Goal: Task Accomplishment & Management: Manage account settings

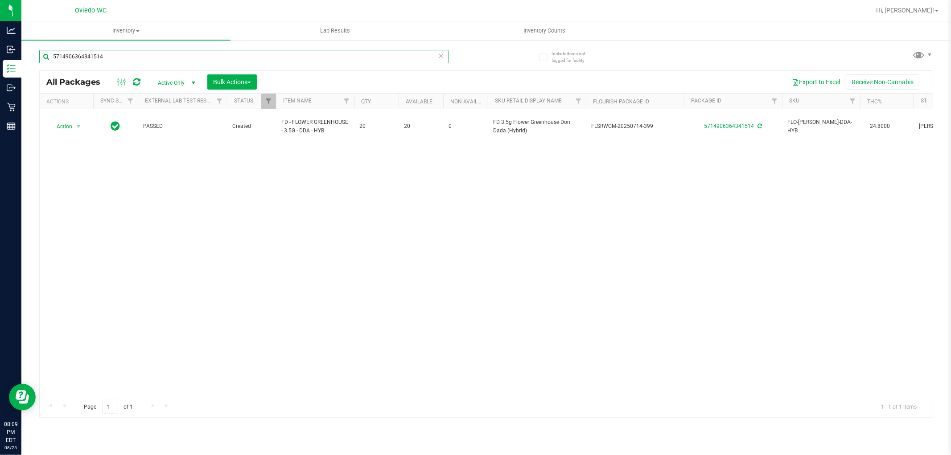
click at [97, 57] on input "5714906364341514" at bounding box center [243, 56] width 409 height 13
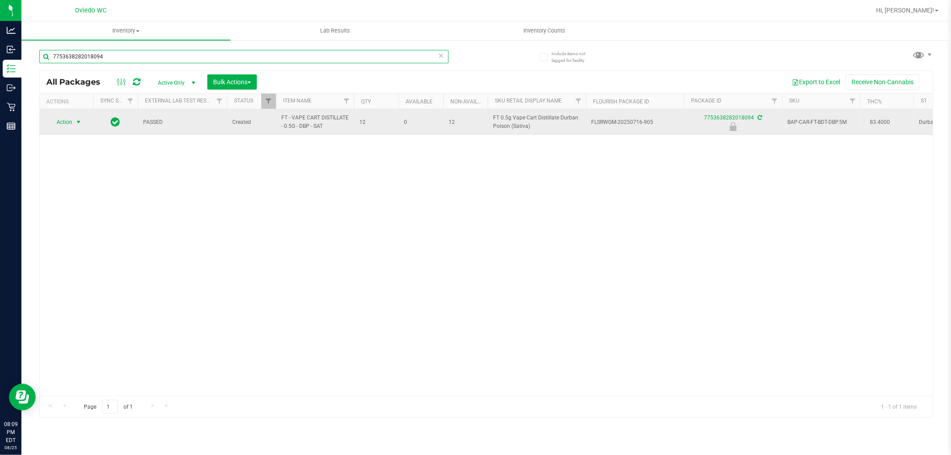
type input "7753638282018094"
click at [70, 126] on span "Action" at bounding box center [61, 122] width 24 height 12
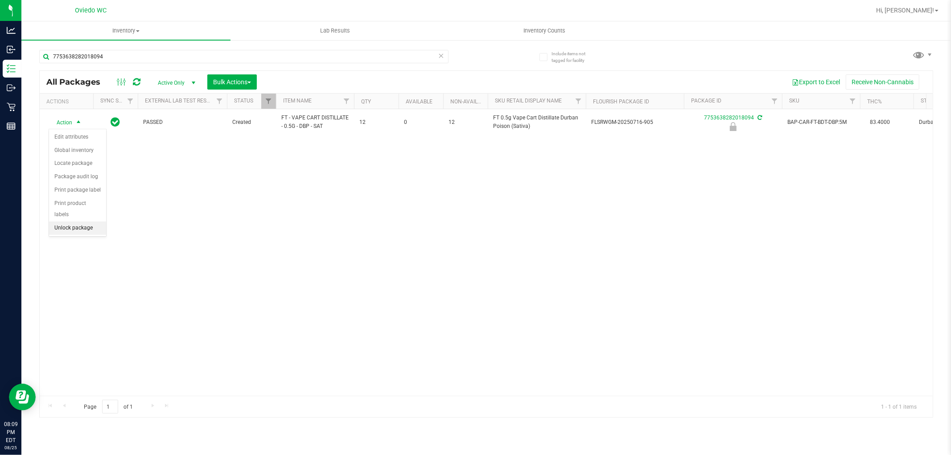
click at [76, 227] on li "Unlock package" at bounding box center [77, 228] width 57 height 13
click at [22, 107] on div "Include items not tagged for facility 7753638282018094 All Packages Active Only…" at bounding box center [486, 175] width 930 height 272
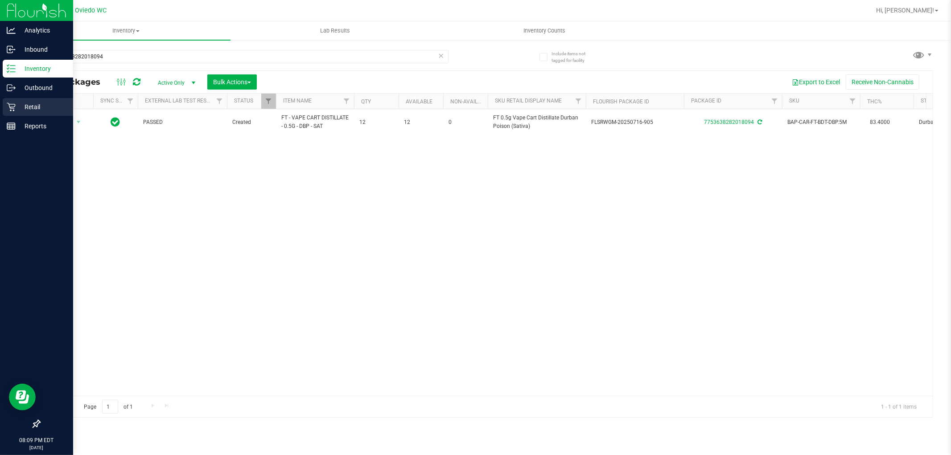
click at [17, 107] on p "Retail" at bounding box center [43, 107] width 54 height 11
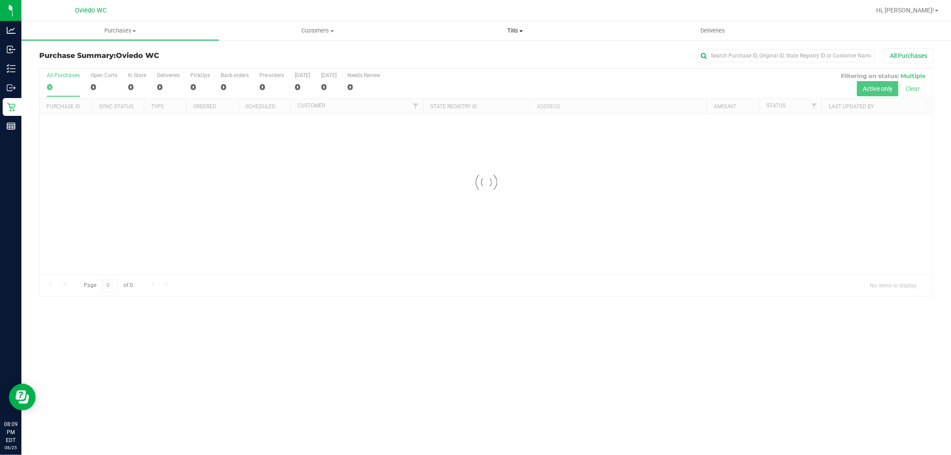
click at [520, 28] on span "Tills" at bounding box center [515, 31] width 197 height 8
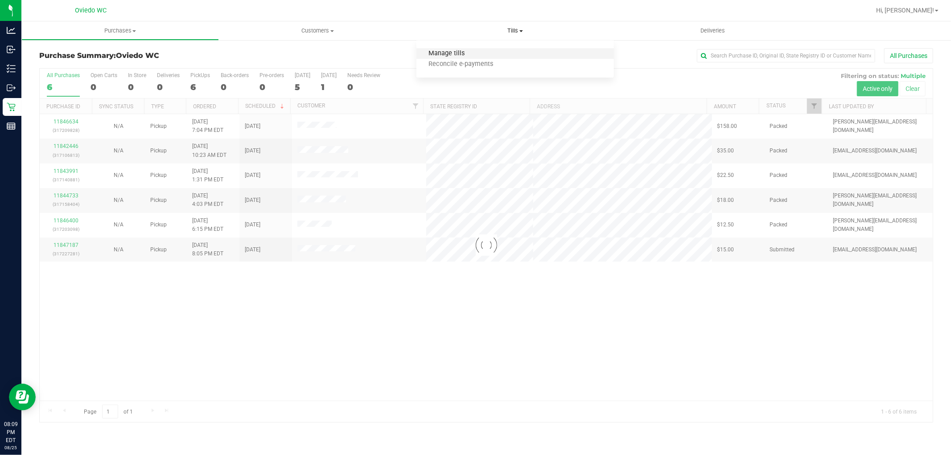
click at [466, 57] on span "Manage tills" at bounding box center [446, 54] width 60 height 8
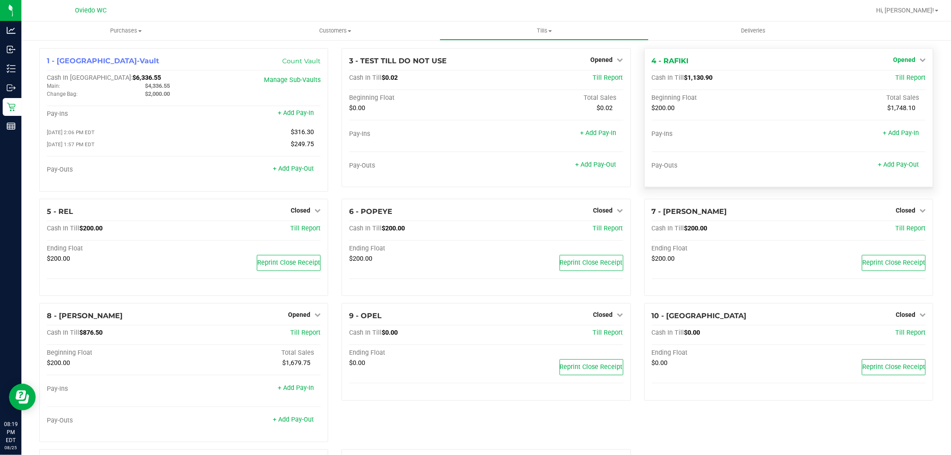
click at [896, 58] on span "Opened" at bounding box center [904, 59] width 22 height 7
click at [899, 78] on link "Close Till" at bounding box center [905, 78] width 24 height 7
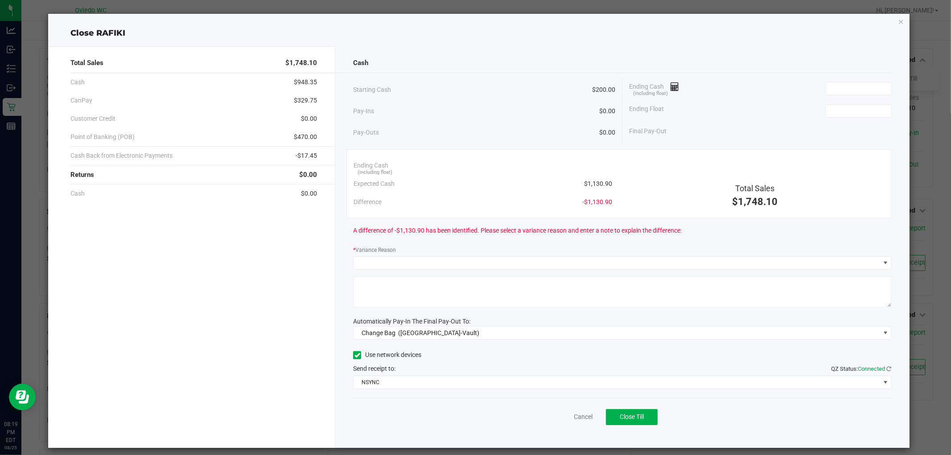
click at [595, 186] on span "$1,130.90" at bounding box center [598, 183] width 28 height 9
copy span "1,130.90"
click at [843, 84] on input at bounding box center [859, 88] width 66 height 12
paste input "1130.9"
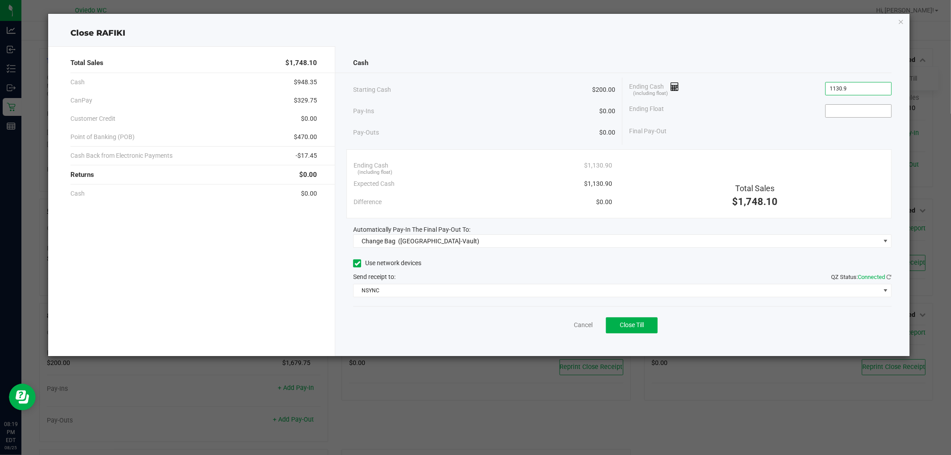
type input "$1,130.90"
click at [840, 109] on input at bounding box center [859, 111] width 66 height 12
type input "$200.00"
click at [817, 122] on div "Final Pay-Out $930.90" at bounding box center [760, 131] width 263 height 18
click at [766, 149] on div "Ending Cash (including float) $1,130.90 Expected Cash $1,130.90 Difference $0.0…" at bounding box center [618, 183] width 545 height 69
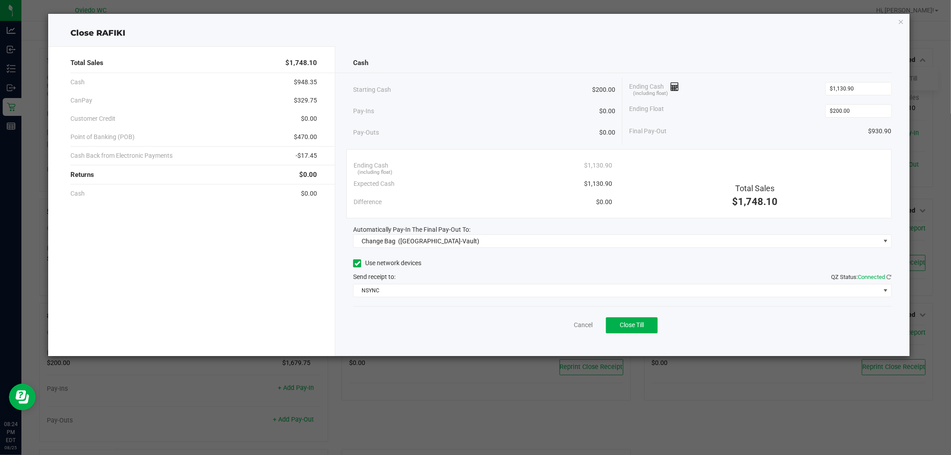
click at [441, 233] on span "Automatically Pay-In The Final Pay-Out To:" at bounding box center [411, 229] width 117 height 7
click at [437, 241] on span "(Oviedo-Vault)" at bounding box center [438, 241] width 81 height 7
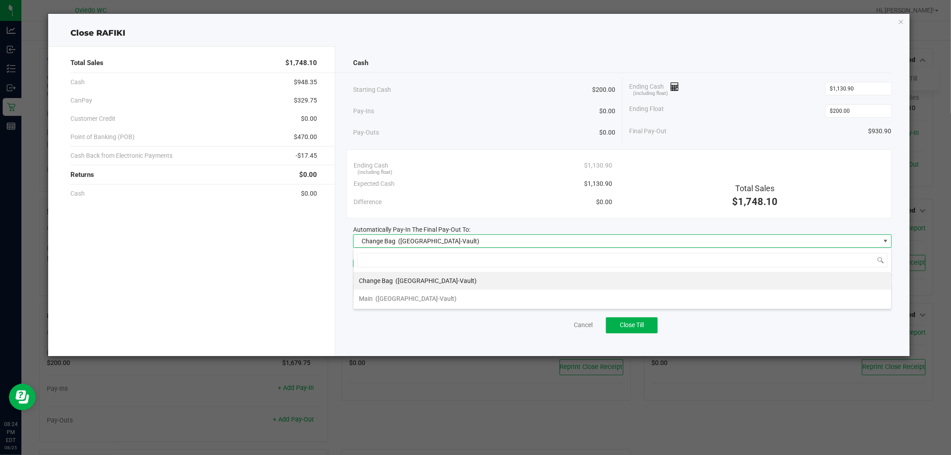
scroll to position [13, 538]
click at [416, 297] on li "Main (Oviedo-Vault)" at bounding box center [623, 299] width 538 height 18
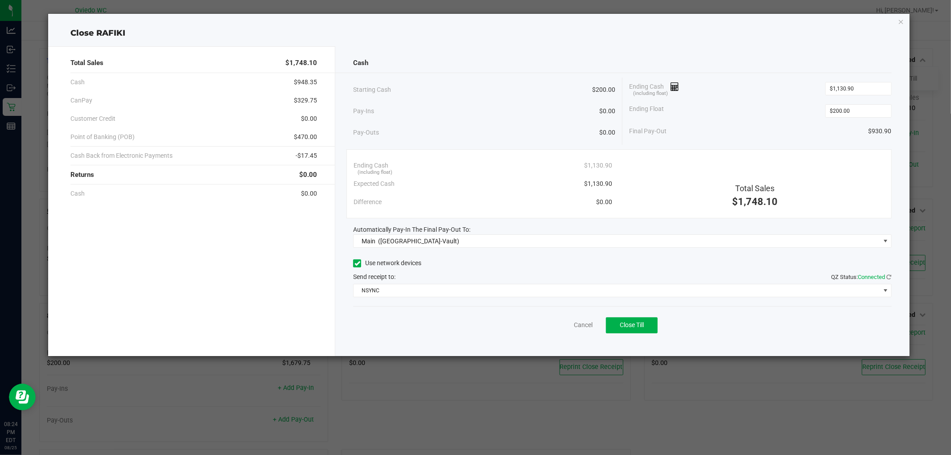
click at [430, 279] on div "Send receipt to: QZ Status: Connected" at bounding box center [622, 276] width 538 height 9
click at [424, 290] on span "NSYNC" at bounding box center [617, 290] width 526 height 12
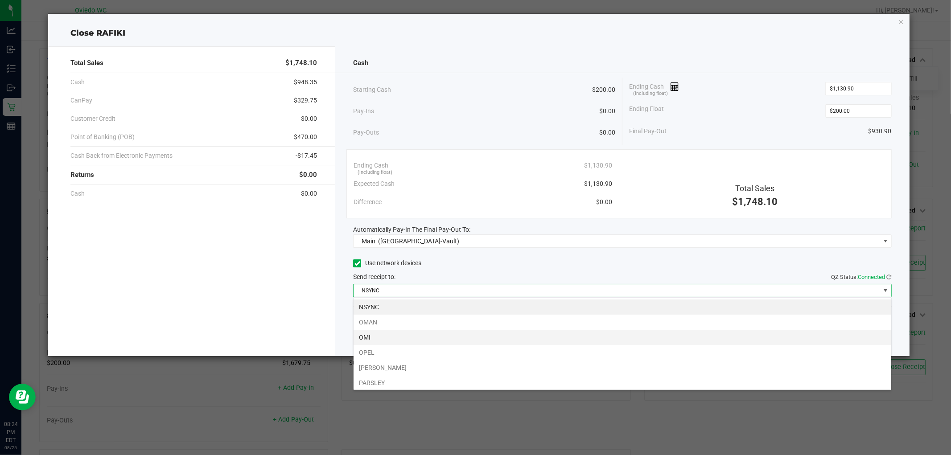
click at [384, 334] on li "OMI" at bounding box center [623, 337] width 538 height 15
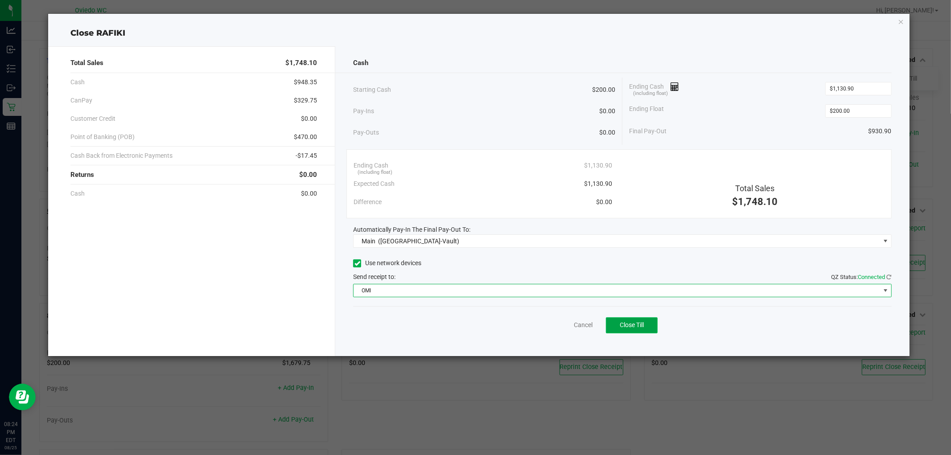
click at [645, 332] on button "Close Till" at bounding box center [632, 325] width 52 height 16
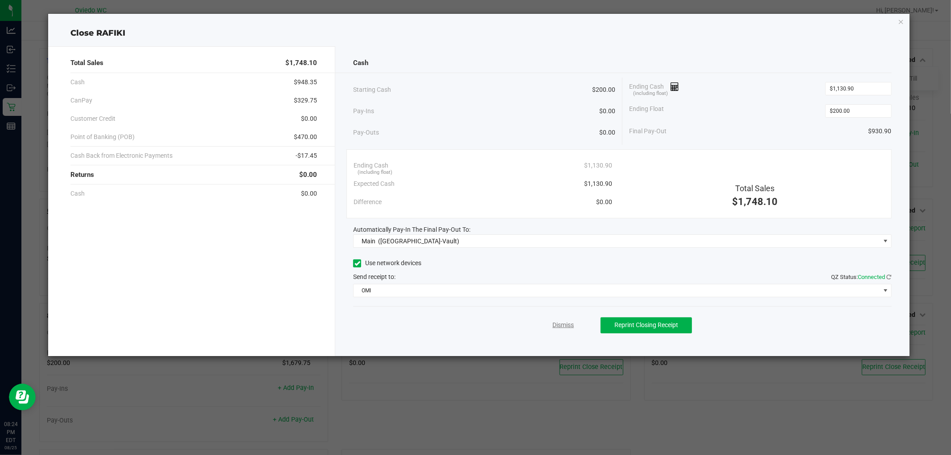
click at [555, 324] on link "Dismiss" at bounding box center [562, 325] width 21 height 9
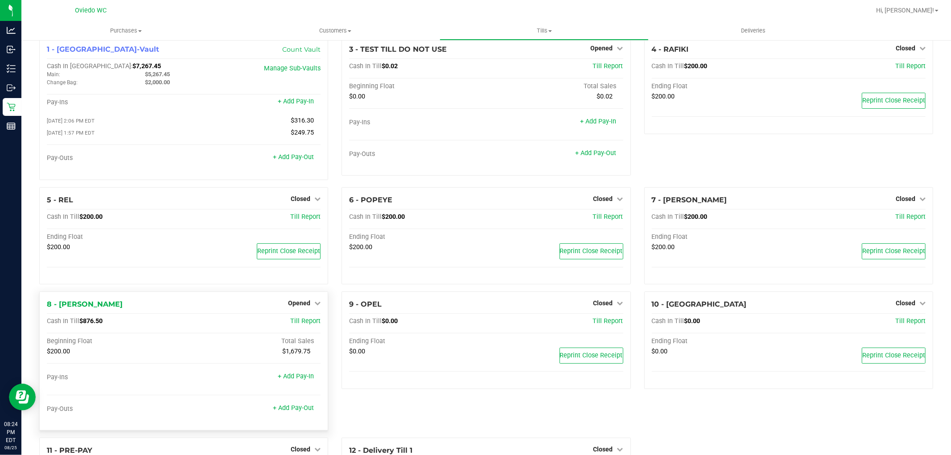
scroll to position [11, 0]
click at [296, 307] on span "Opened" at bounding box center [299, 303] width 22 height 7
click at [298, 326] on link "Close Till" at bounding box center [300, 322] width 24 height 7
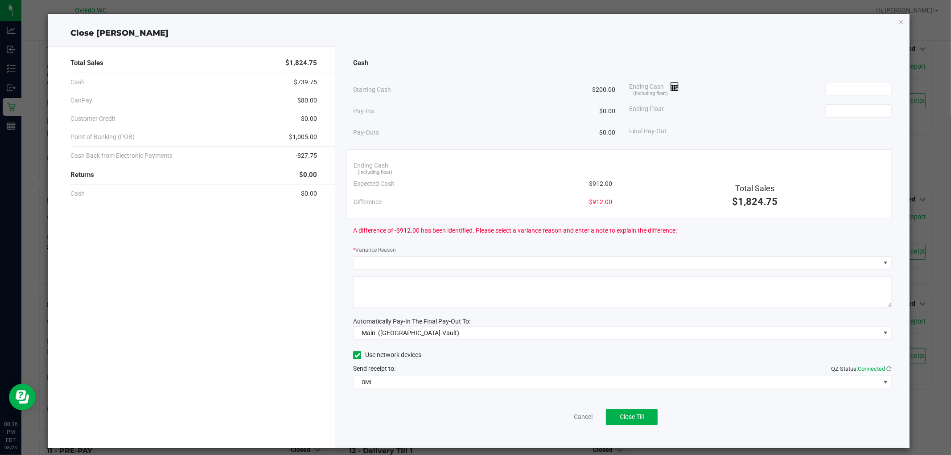
click at [594, 180] on span "$912.00" at bounding box center [600, 183] width 23 height 9
copy span "912.00"
click at [857, 83] on input at bounding box center [859, 88] width 66 height 12
paste input "912"
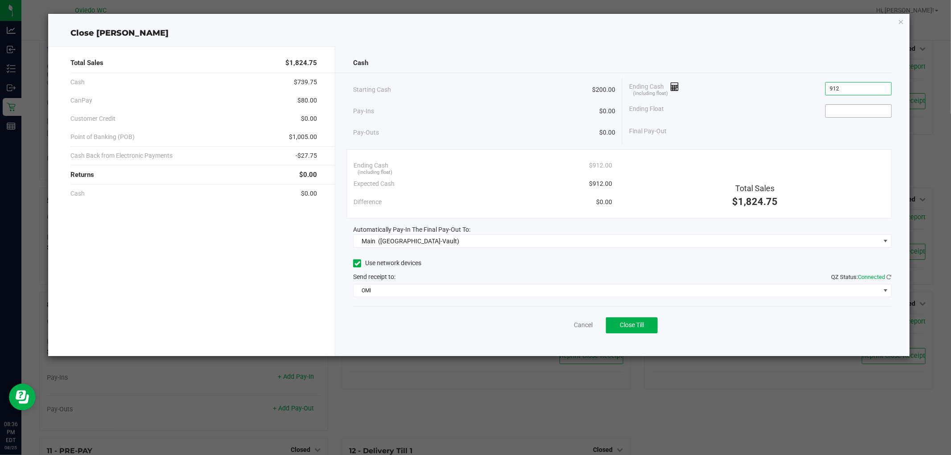
type input "$912.00"
click at [846, 110] on input at bounding box center [859, 111] width 66 height 12
type input "$200.00"
click at [817, 130] on div "Final Pay-Out $712.00" at bounding box center [760, 131] width 263 height 18
click at [635, 321] on span "Close Till" at bounding box center [632, 324] width 24 height 7
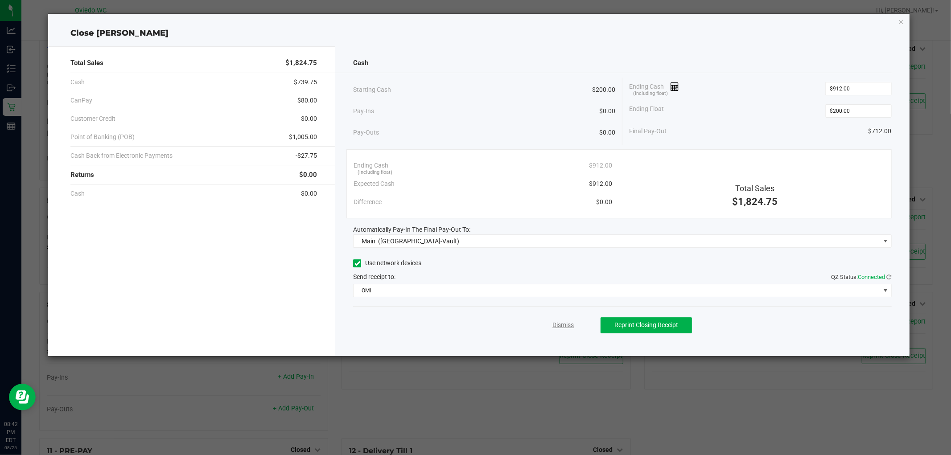
click at [573, 327] on link "Dismiss" at bounding box center [562, 325] width 21 height 9
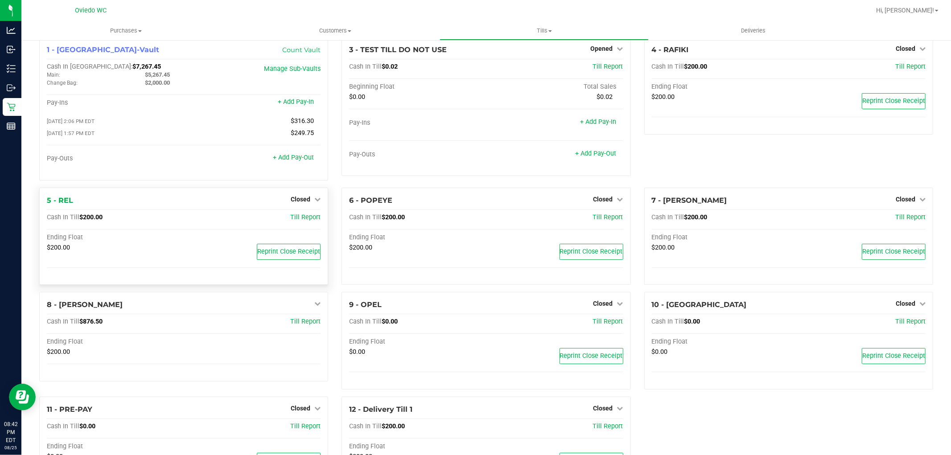
scroll to position [0, 0]
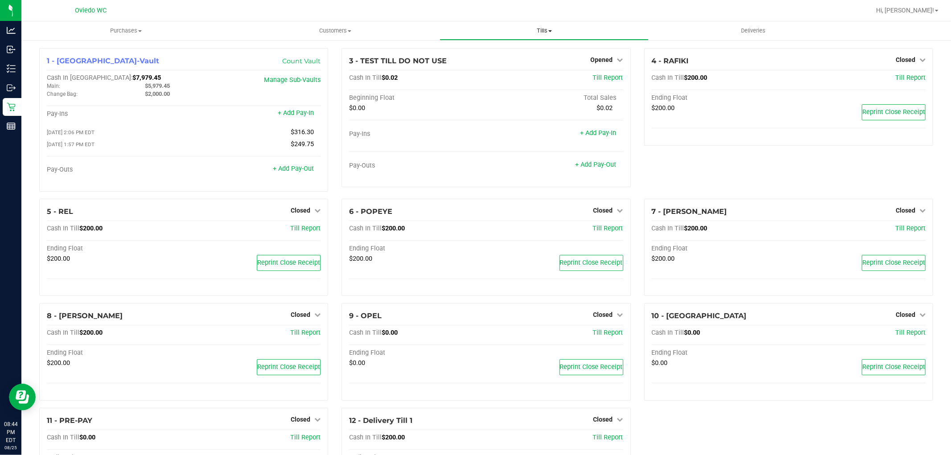
click at [541, 29] on span "Tills" at bounding box center [544, 31] width 208 height 8
click at [470, 66] on span "Reconcile e-payments" at bounding box center [484, 65] width 89 height 8
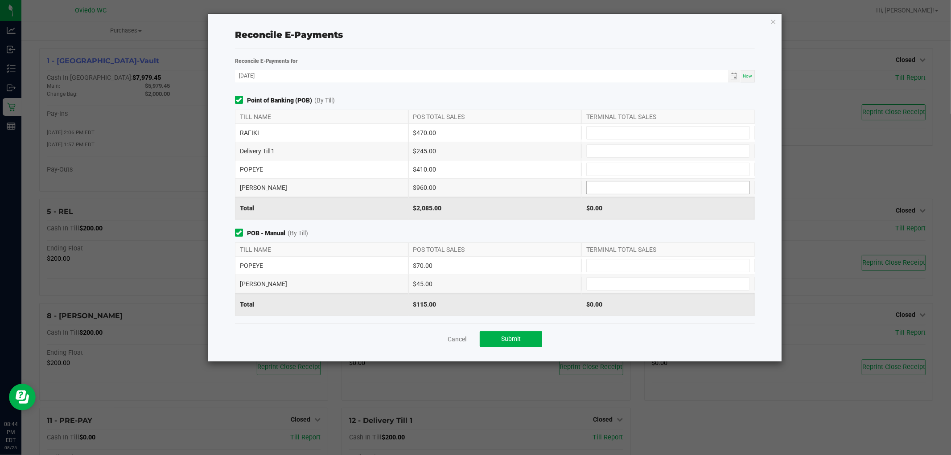
click at [663, 182] on input at bounding box center [668, 187] width 163 height 12
type input "$1,005.00"
click at [628, 136] on input at bounding box center [668, 133] width 163 height 12
click at [608, 166] on input at bounding box center [668, 169] width 163 height 12
type input "$480.00"
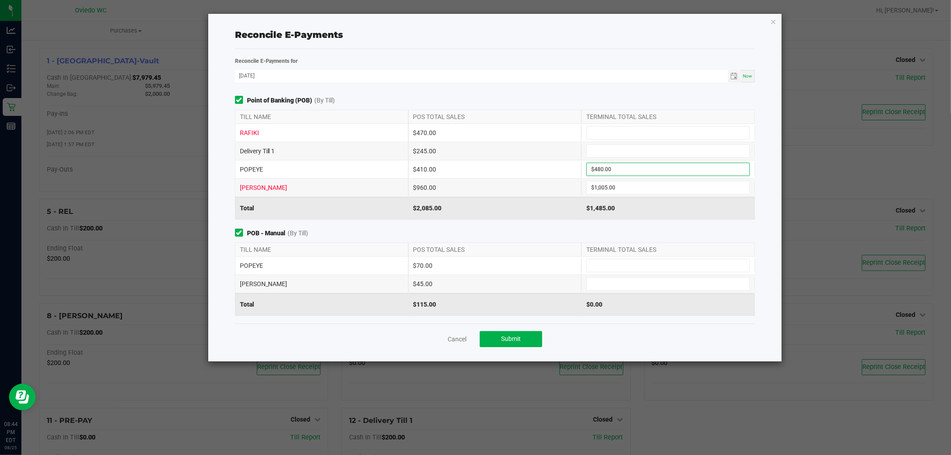
click at [511, 208] on div "$2,085.00" at bounding box center [494, 208] width 173 height 22
click at [608, 148] on input at bounding box center [668, 151] width 163 height 12
type input "$245.00"
click at [556, 90] on div "Reconcile E-Payments for 08/25/2025 Now Point of Banking (POB) (By Till) TILL N…" at bounding box center [495, 190] width 534 height 268
click at [601, 135] on input at bounding box center [668, 133] width 163 height 12
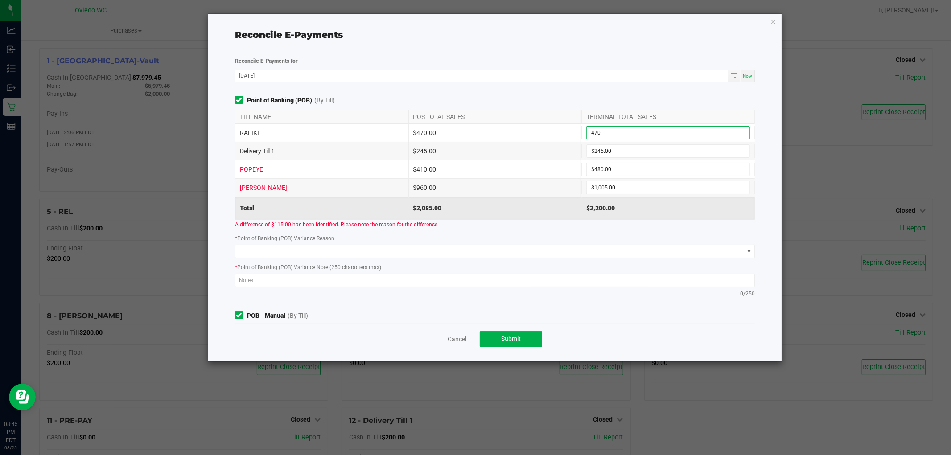
type input "$470.00"
click at [483, 230] on div "Point of Banking (POB) (By Till) TILL NAME POS TOTAL SALES TERMINAL TOTAL SALES…" at bounding box center [495, 199] width 534 height 206
click at [638, 165] on input "480" at bounding box center [668, 169] width 163 height 12
type input "$410.00"
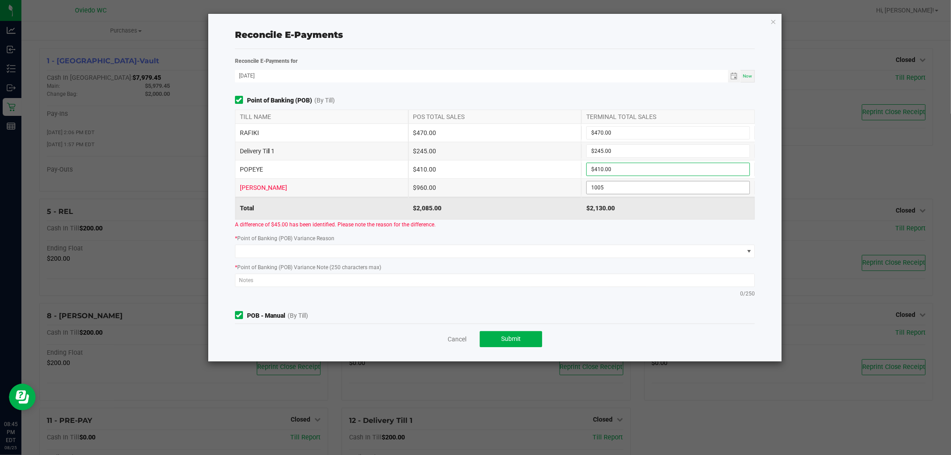
click at [615, 189] on input "1005" at bounding box center [668, 187] width 163 height 12
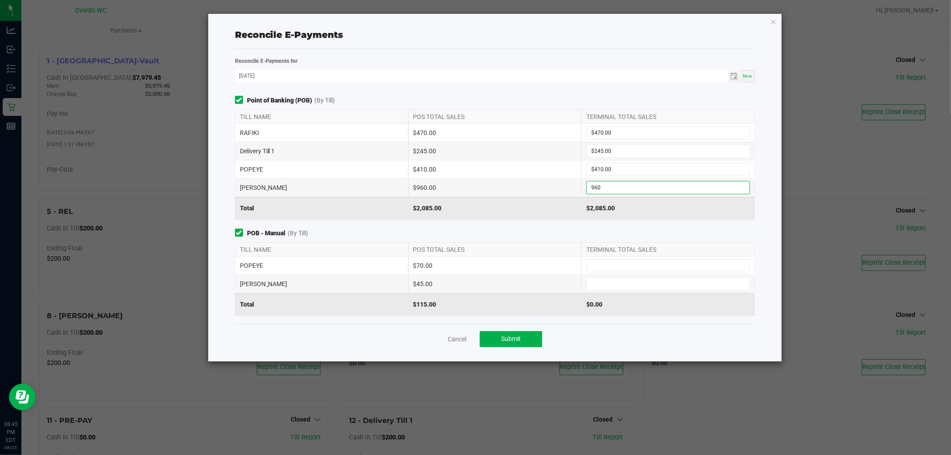
type input "$960.00"
click at [496, 222] on div "Point of Banking (POB) (By Till) TILL NAME POS TOTAL SALES TERMINAL TOTAL SALES…" at bounding box center [495, 210] width 534 height 228
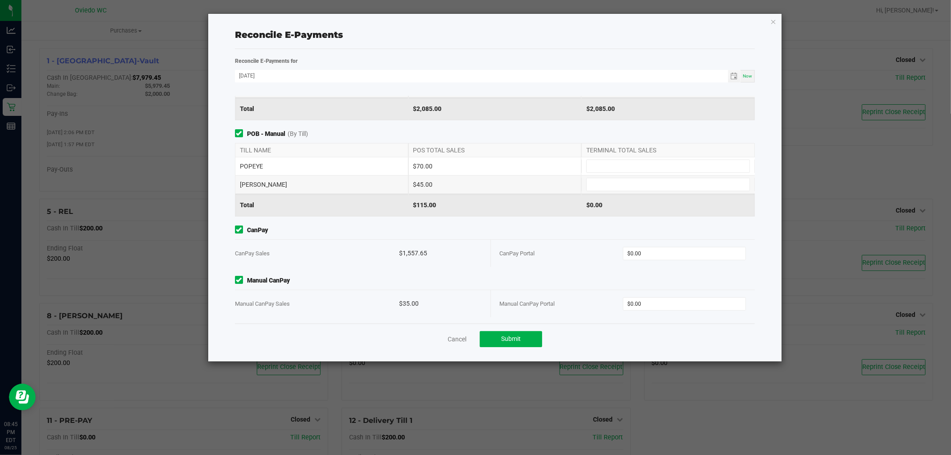
scroll to position [102, 0]
click at [638, 158] on input at bounding box center [668, 164] width 163 height 12
type input "$70.00"
click at [594, 185] on input at bounding box center [668, 182] width 163 height 12
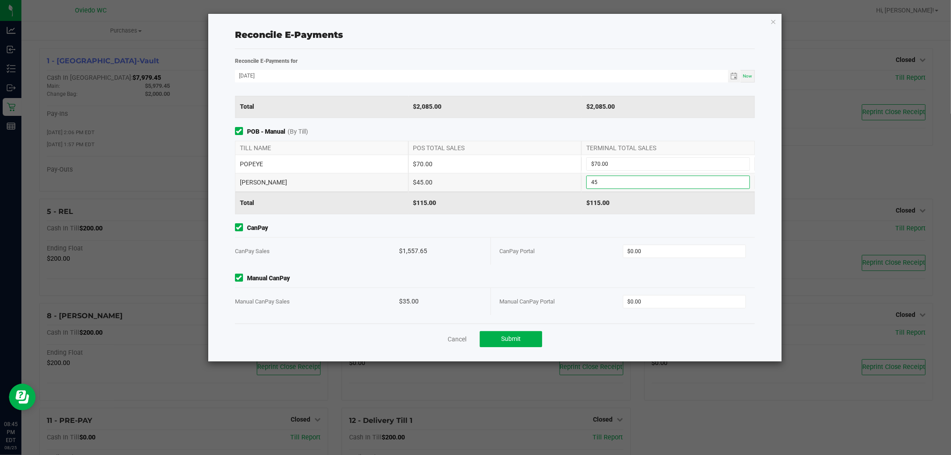
type input "$45.00"
click at [574, 224] on span "CanPay" at bounding box center [495, 227] width 520 height 9
click at [662, 301] on input "0" at bounding box center [684, 302] width 122 height 12
type input "35"
type input "0"
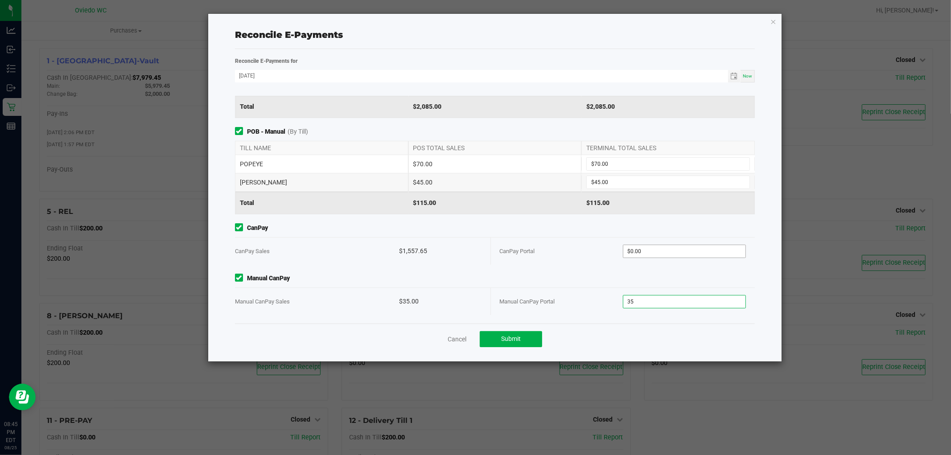
type input "$35.00"
click at [652, 255] on input "0" at bounding box center [684, 251] width 122 height 12
type input "$1,557.65"
click at [595, 264] on div "CanPay Portal" at bounding box center [561, 251] width 123 height 27
click at [519, 343] on button "Submit" at bounding box center [511, 339] width 62 height 16
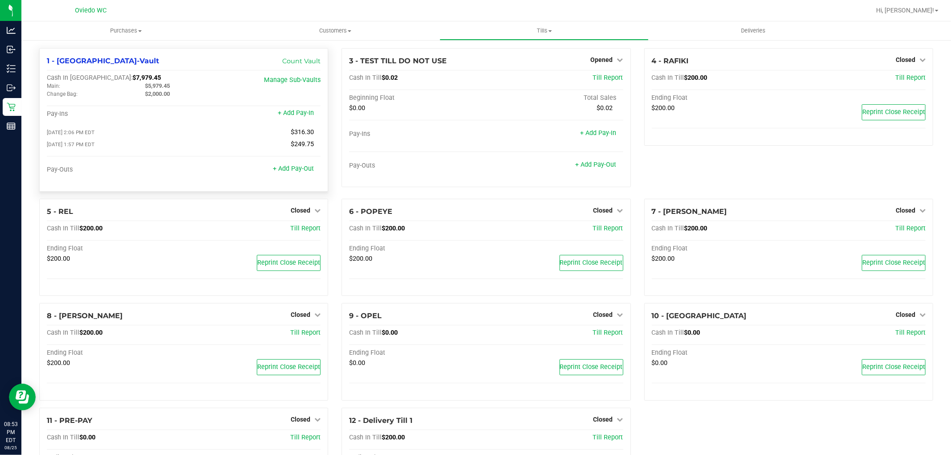
click at [132, 78] on span "$7,979.45" at bounding box center [146, 78] width 29 height 8
copy span "7,979.45"
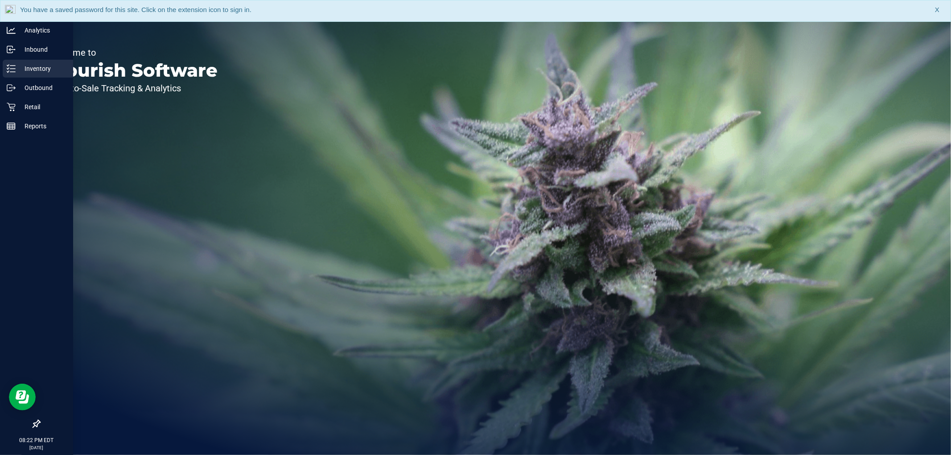
click at [36, 69] on p "Inventory" at bounding box center [43, 68] width 54 height 11
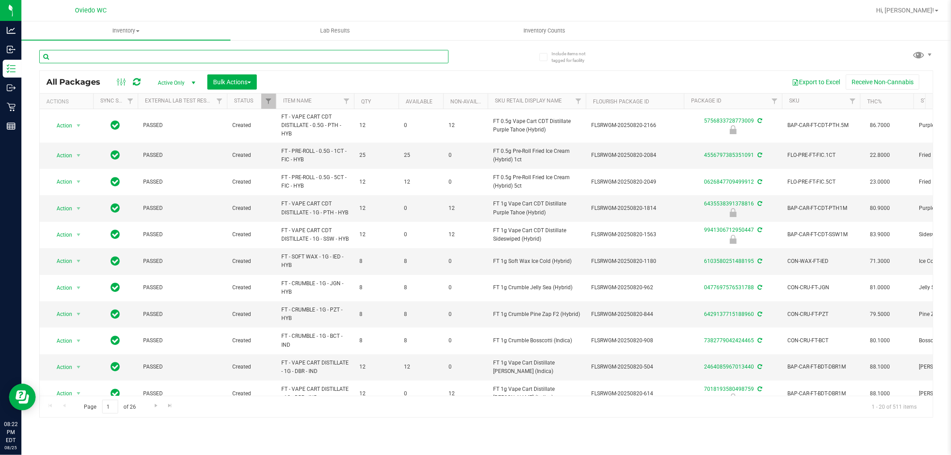
click at [141, 58] on input "text" at bounding box center [243, 56] width 409 height 13
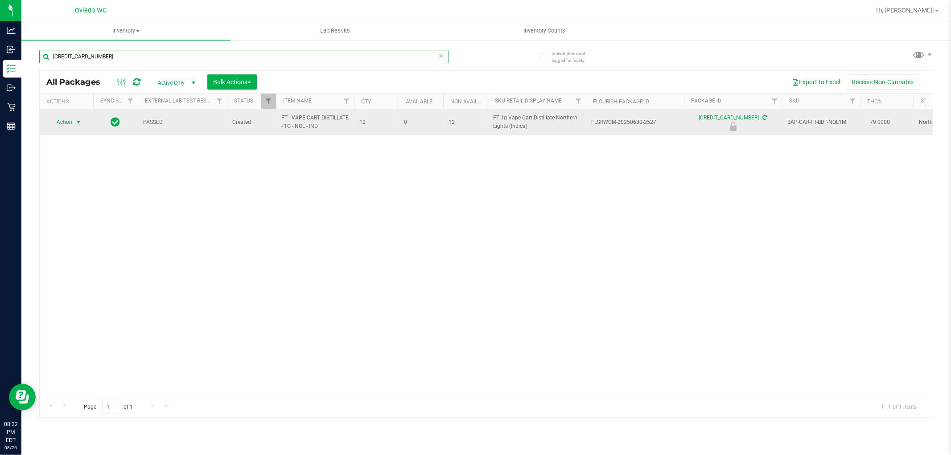
type input "[CREDIT_CARD_NUMBER]"
click at [54, 121] on span "Action" at bounding box center [61, 122] width 24 height 12
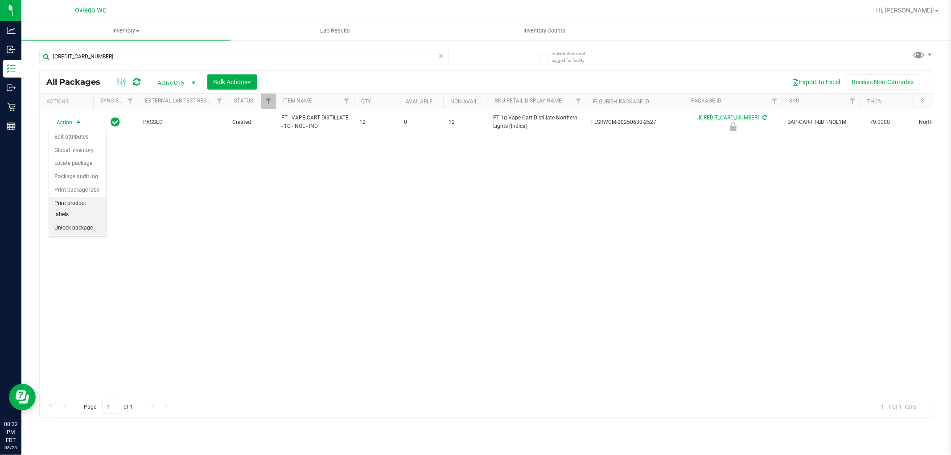
click at [67, 225] on li "Unlock package" at bounding box center [77, 228] width 57 height 13
click at [201, 265] on div "Action Action Adjust qty Create package Edit attributes Global inventory Locate…" at bounding box center [486, 252] width 893 height 287
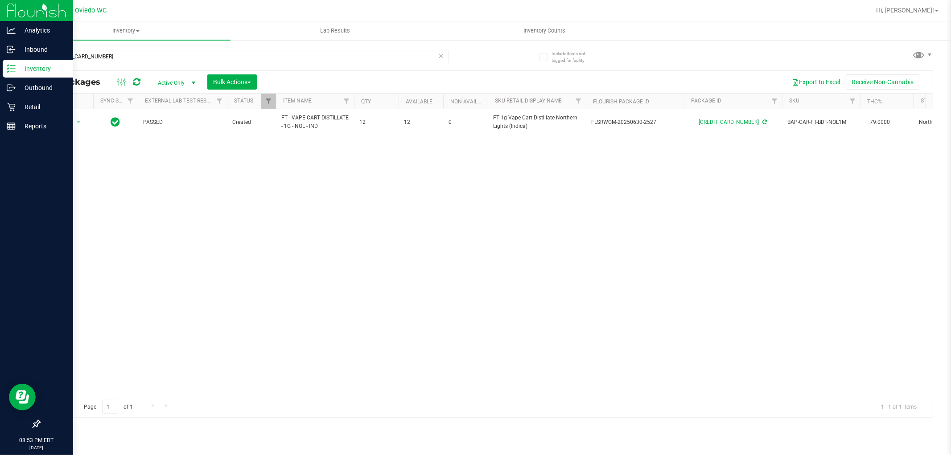
click at [42, 64] on p "Inventory" at bounding box center [43, 68] width 54 height 11
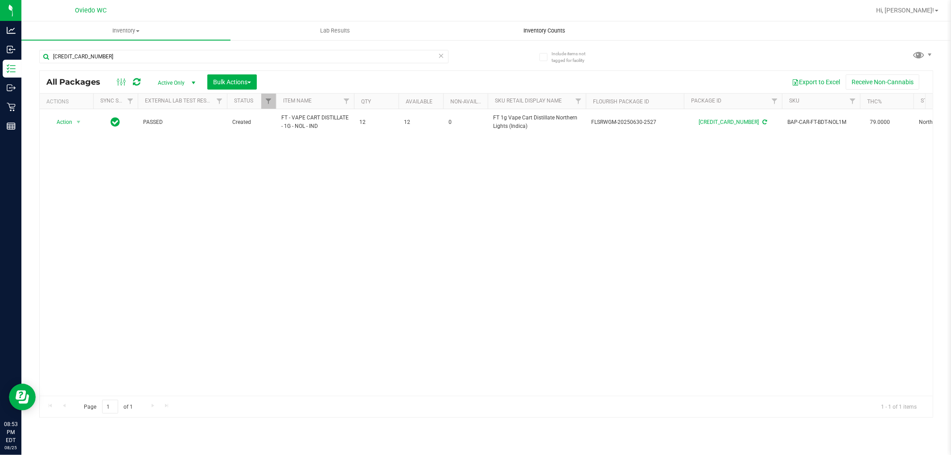
click at [544, 30] on span "Inventory Counts" at bounding box center [544, 31] width 66 height 8
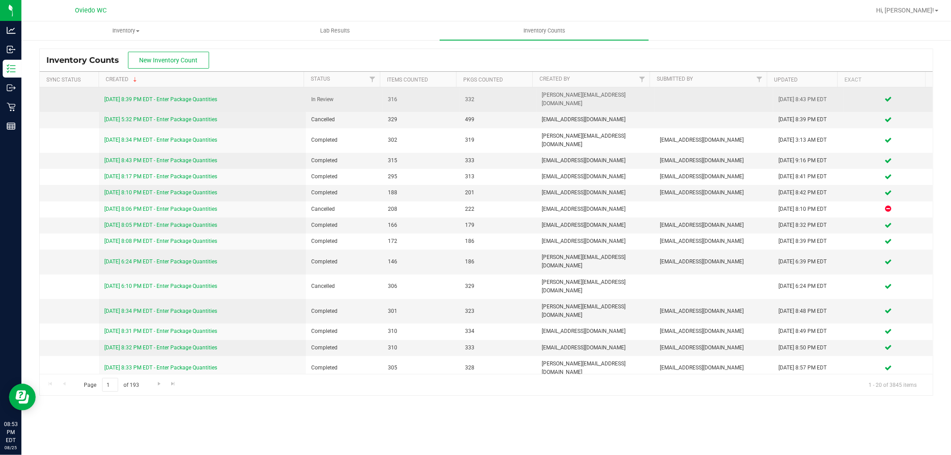
click at [153, 96] on link "[DATE] 8:39 PM EDT - Enter Package Quantities" at bounding box center [160, 99] width 113 height 6
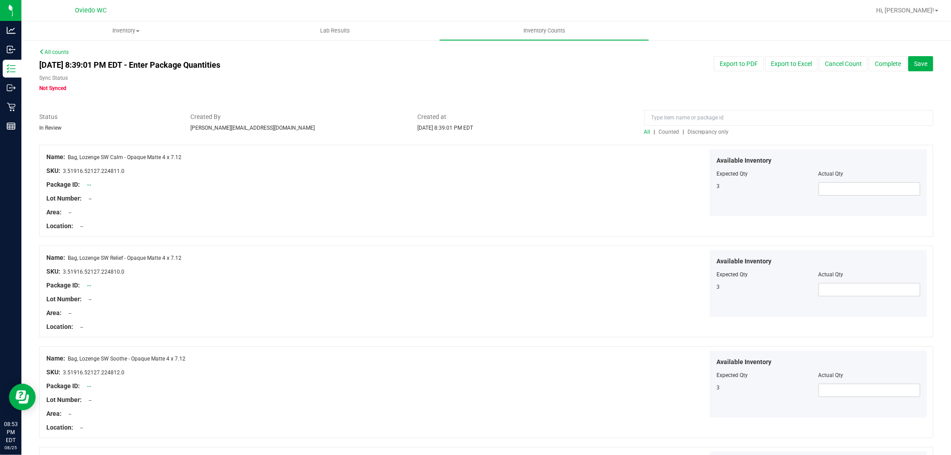
click at [704, 132] on span "Discrepancy only" at bounding box center [708, 132] width 41 height 6
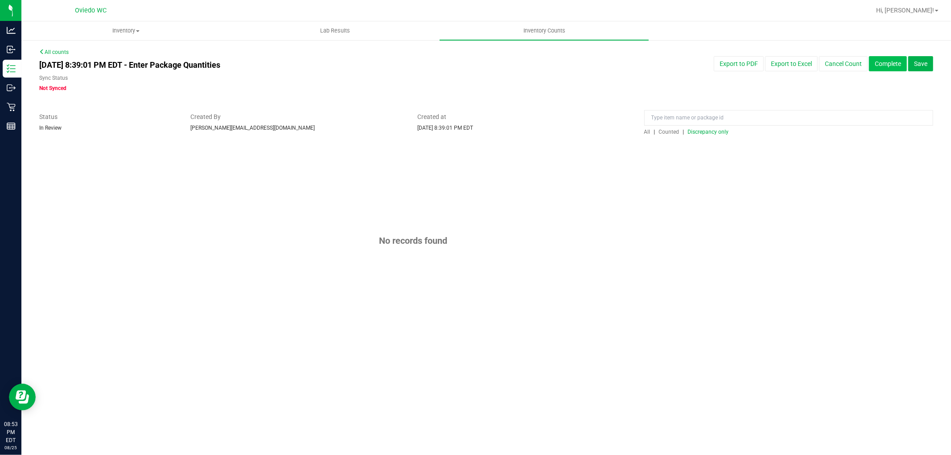
click at [888, 61] on button "Complete" at bounding box center [888, 63] width 38 height 15
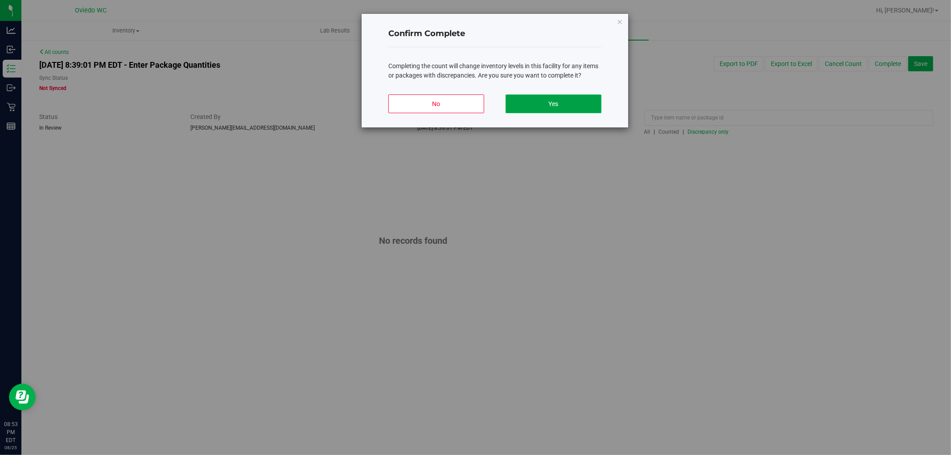
click at [572, 101] on button "Yes" at bounding box center [554, 104] width 96 height 19
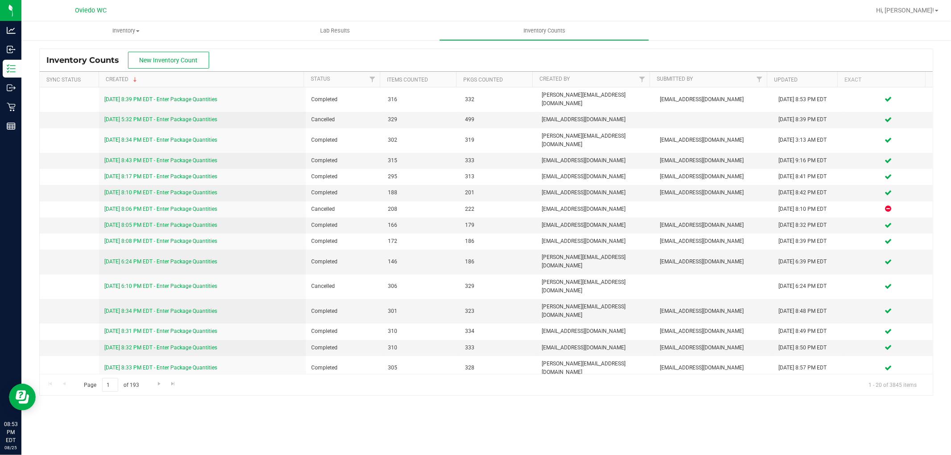
click at [926, 5] on div "Hi, [PERSON_NAME]!" at bounding box center [908, 11] width 70 height 16
click at [921, 11] on span "Hi, [PERSON_NAME]!" at bounding box center [905, 10] width 58 height 7
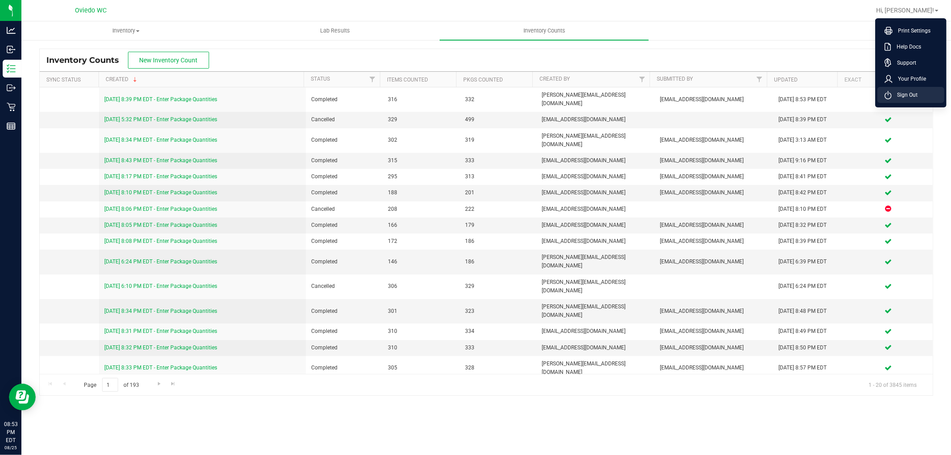
click at [907, 93] on span "Sign Out" at bounding box center [905, 95] width 26 height 9
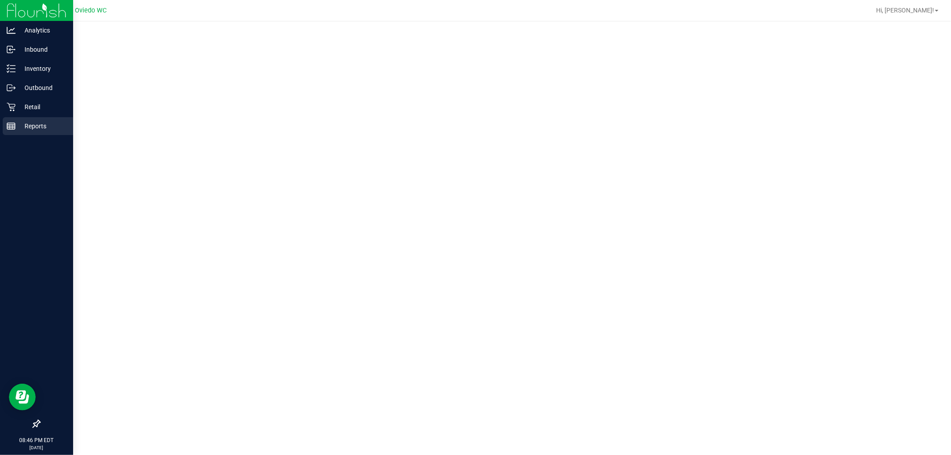
click at [16, 129] on p "Reports" at bounding box center [43, 126] width 54 height 11
click at [23, 123] on p "Reports" at bounding box center [43, 126] width 54 height 11
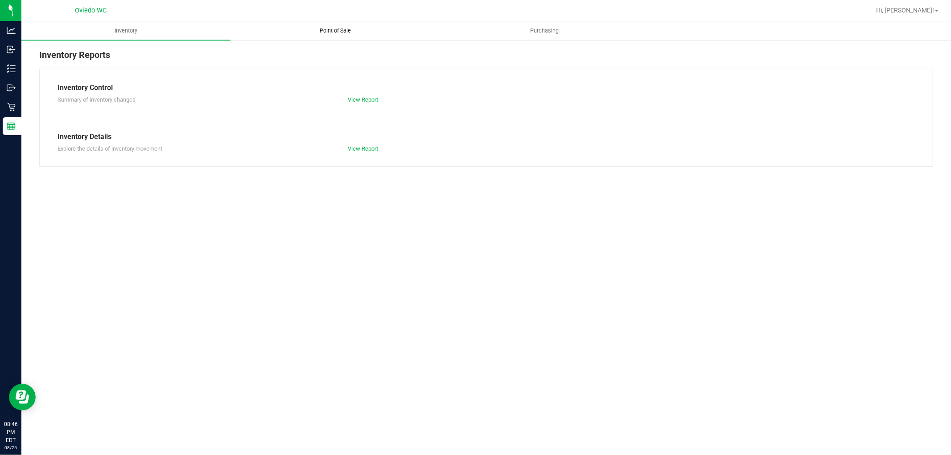
click at [345, 31] on span "Point of Sale" at bounding box center [335, 31] width 55 height 8
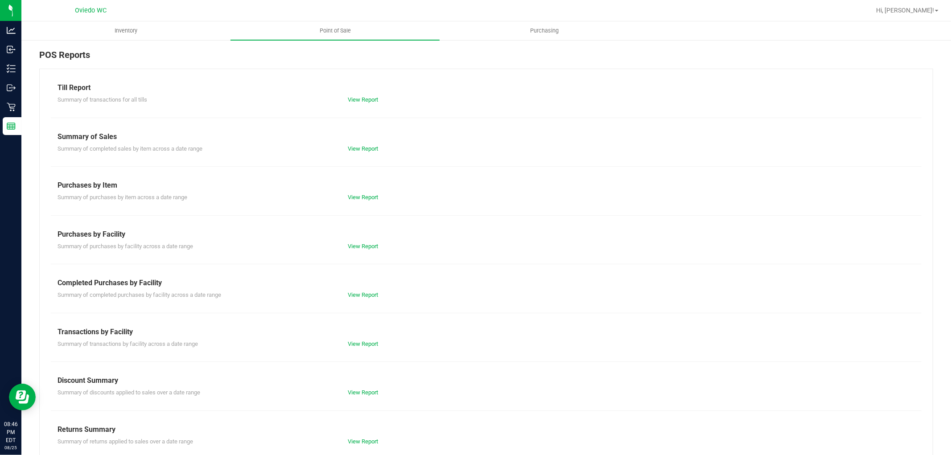
click at [361, 95] on div "View Report" at bounding box center [486, 99] width 290 height 9
click at [360, 95] on div "View Report" at bounding box center [486, 99] width 290 height 9
click at [360, 96] on link "View Report" at bounding box center [363, 99] width 30 height 7
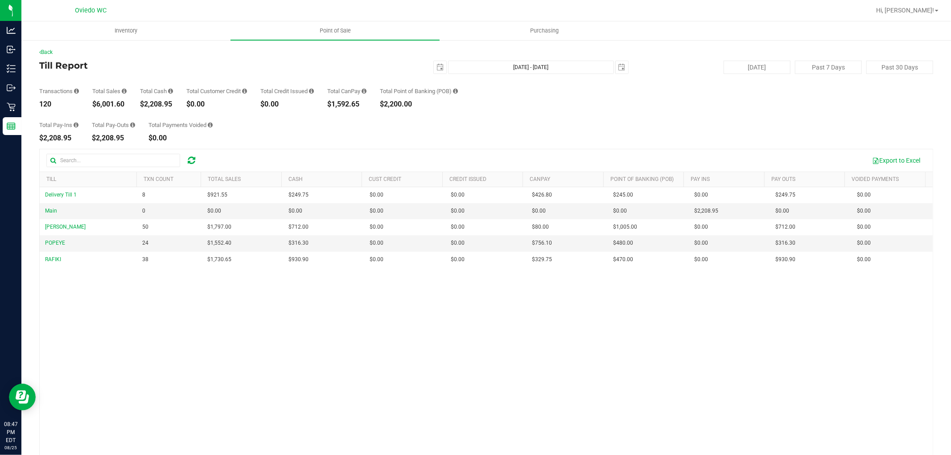
click at [161, 105] on div "$2,208.95" at bounding box center [156, 104] width 33 height 7
copy div "2,208.95"
click at [39, 50] on icon at bounding box center [40, 51] width 2 height 5
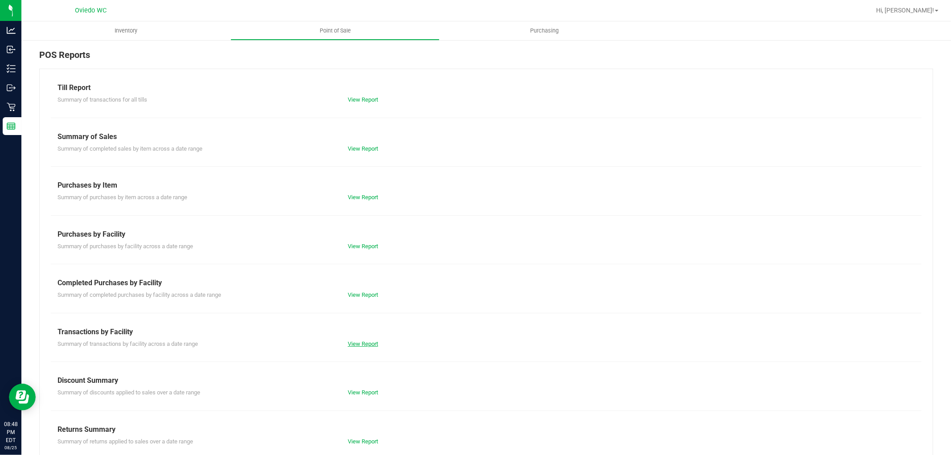
click at [364, 344] on link "View Report" at bounding box center [363, 344] width 30 height 7
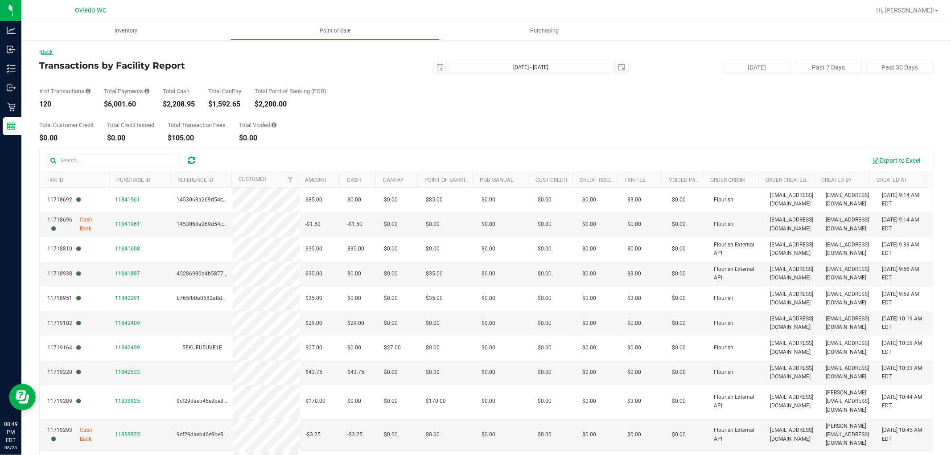
click at [53, 50] on link "Back" at bounding box center [45, 52] width 13 height 6
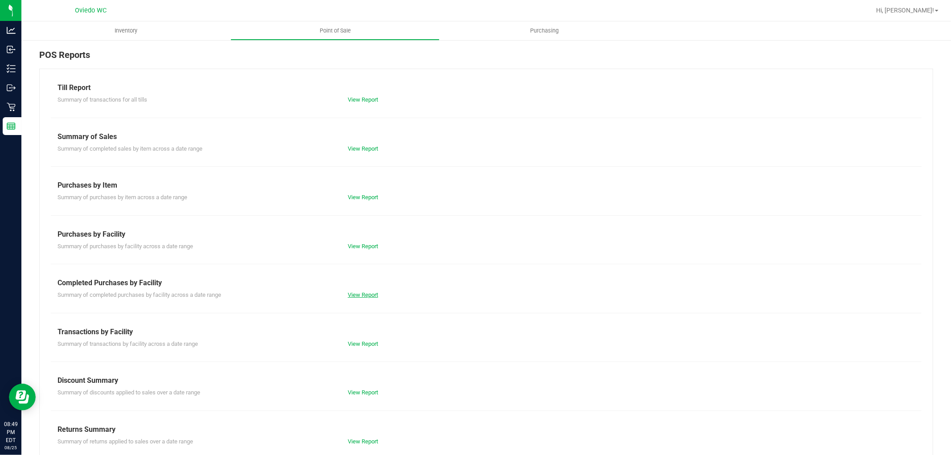
click at [373, 292] on link "View Report" at bounding box center [363, 295] width 30 height 7
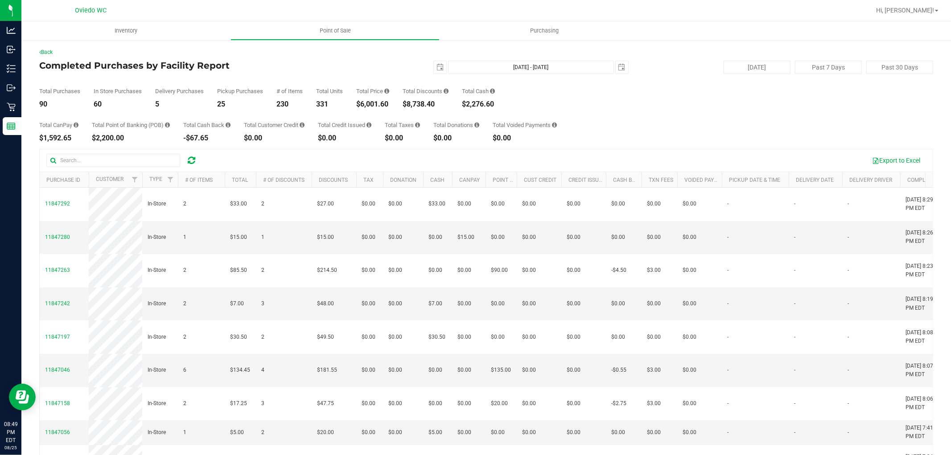
click at [377, 106] on div "$6,001.60" at bounding box center [372, 104] width 33 height 7
copy div "6,001.60"
click at [427, 106] on div "$8,738.40" at bounding box center [426, 104] width 46 height 7
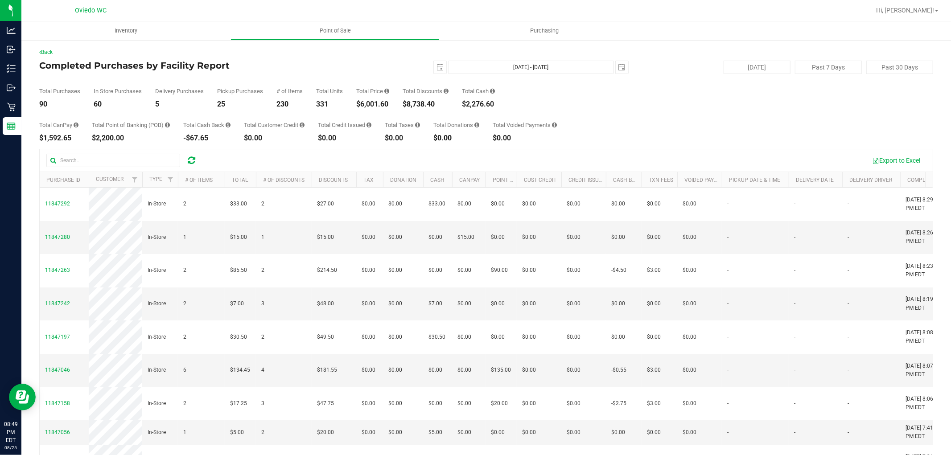
copy div "8,738.40"
click at [437, 65] on span "select" at bounding box center [440, 67] width 7 height 7
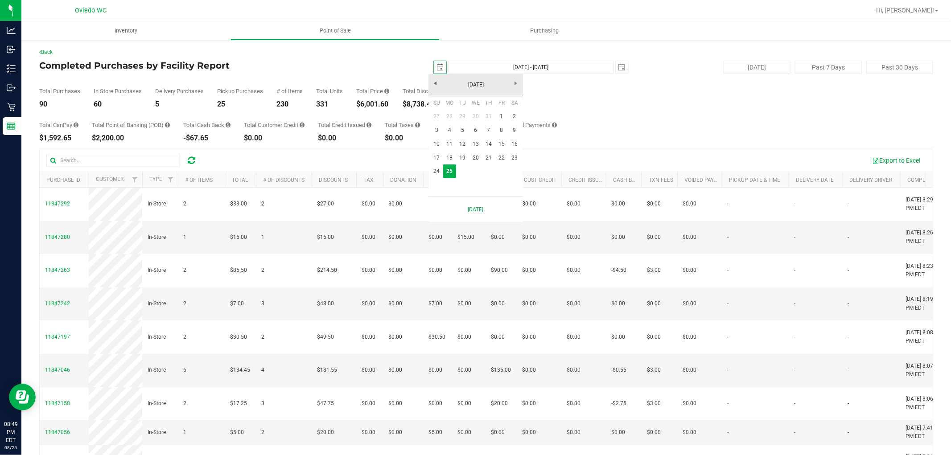
scroll to position [0, 22]
click at [433, 171] on link "24" at bounding box center [436, 172] width 13 height 14
type input "2025-08-24"
type input "Aug 24, 2025 - Aug 25, 2025"
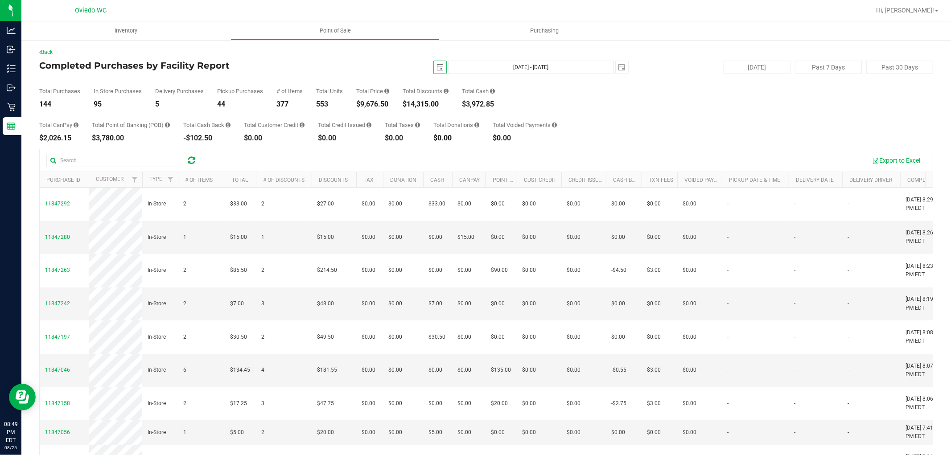
click at [379, 102] on div "$9,676.50" at bounding box center [372, 104] width 33 height 7
copy div "9,676.50"
click at [434, 62] on span "select" at bounding box center [440, 67] width 12 height 12
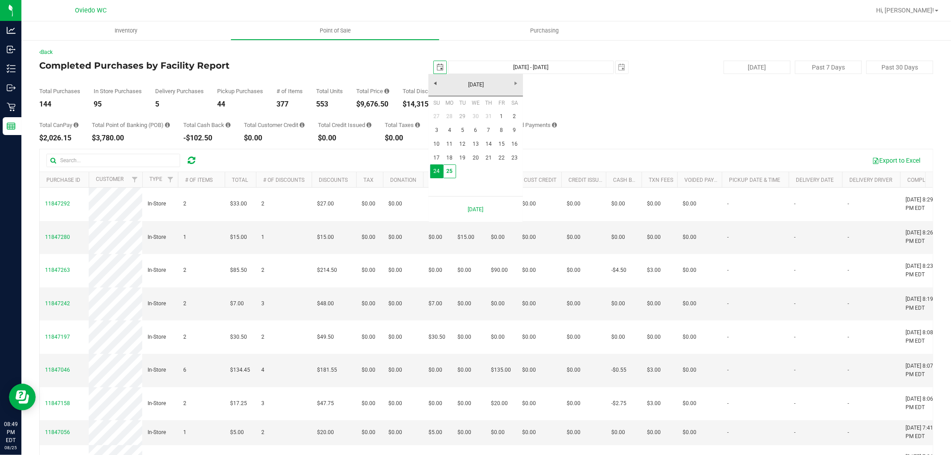
scroll to position [0, 22]
click at [501, 114] on link "1" at bounding box center [501, 117] width 13 height 14
type input "2025-08-01"
type input "Aug 1, 2025 - Aug 25, 2025"
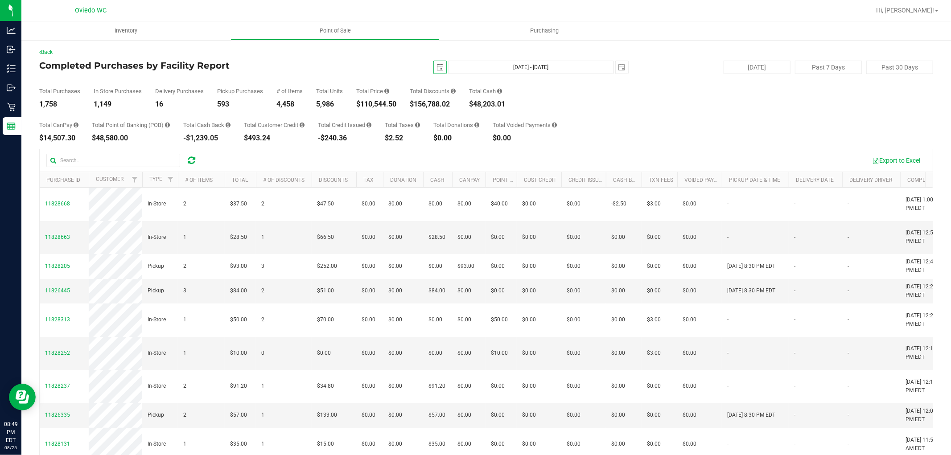
click at [369, 104] on div "$110,544.50" at bounding box center [376, 104] width 40 height 7
copy div "110,544.50"
